Goal: Transaction & Acquisition: Purchase product/service

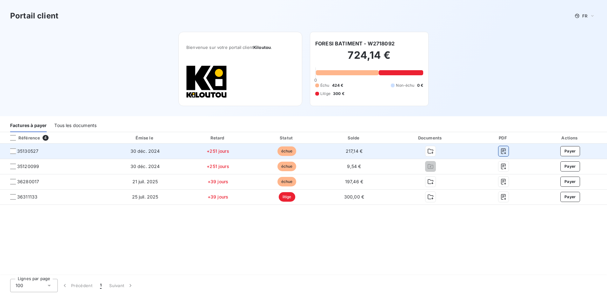
click at [504, 150] on icon "button" at bounding box center [504, 151] width 6 height 6
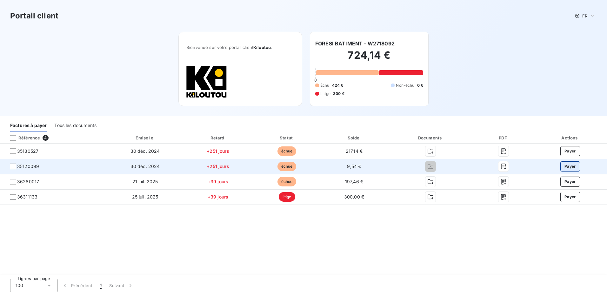
click at [569, 167] on button "Payer" at bounding box center [571, 166] width 20 height 10
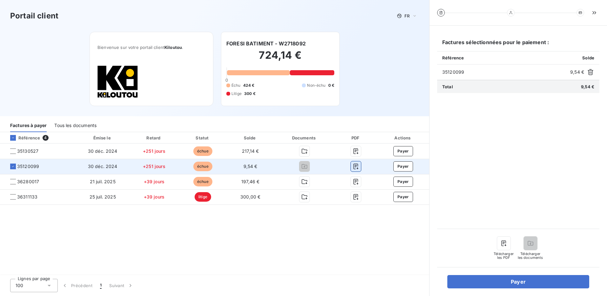
click at [357, 166] on icon "button" at bounding box center [356, 166] width 6 height 6
click at [13, 167] on icon at bounding box center [13, 167] width 4 height 4
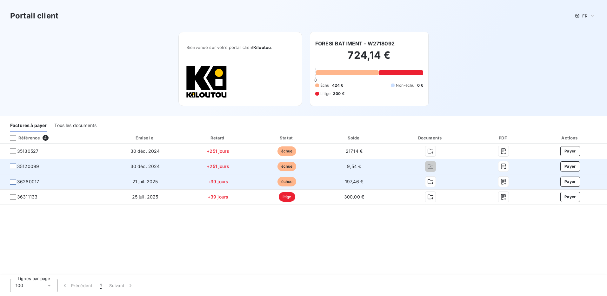
click at [12, 184] on div at bounding box center [13, 182] width 6 height 6
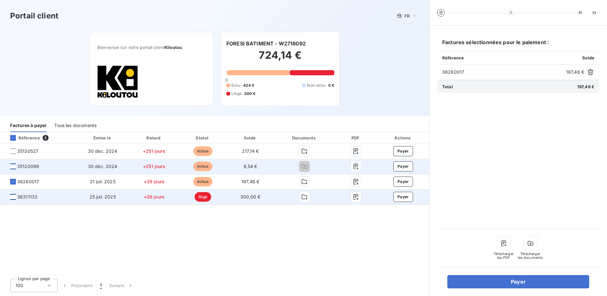
click at [14, 196] on div at bounding box center [13, 197] width 6 height 6
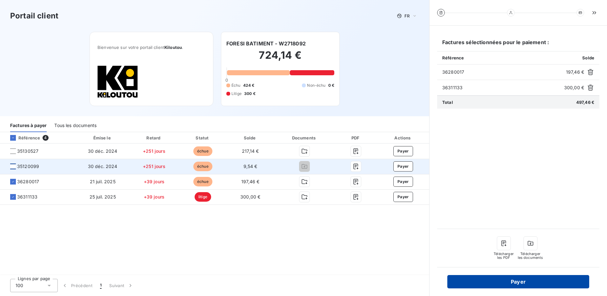
click at [507, 277] on button "Payer" at bounding box center [519, 281] width 142 height 13
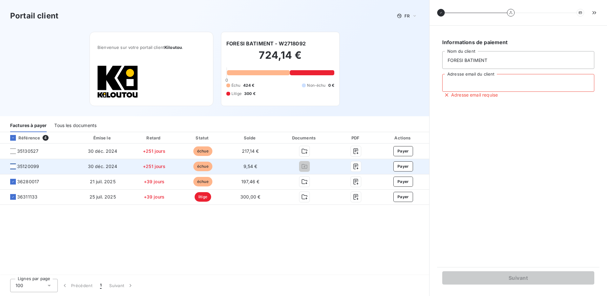
click at [474, 86] on input "Adresse email du client" at bounding box center [518, 83] width 152 height 18
type input "foresibatiment@orange.fr"
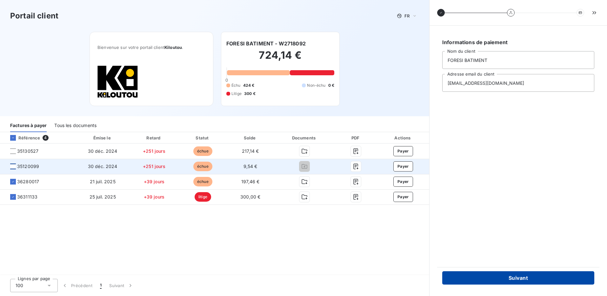
click at [518, 281] on button "Suivant" at bounding box center [518, 277] width 152 height 13
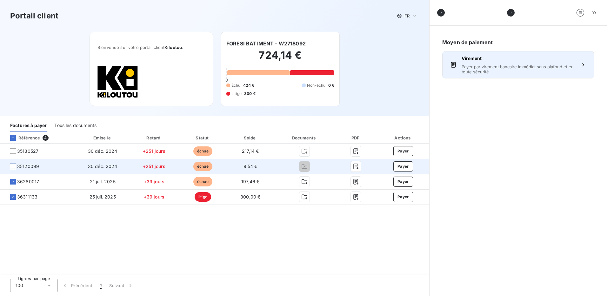
click at [486, 67] on span "Payer par virement bancaire immédiat sans plafond et en toute sécurité" at bounding box center [518, 69] width 113 height 10
